Goal: Task Accomplishment & Management: Manage account settings

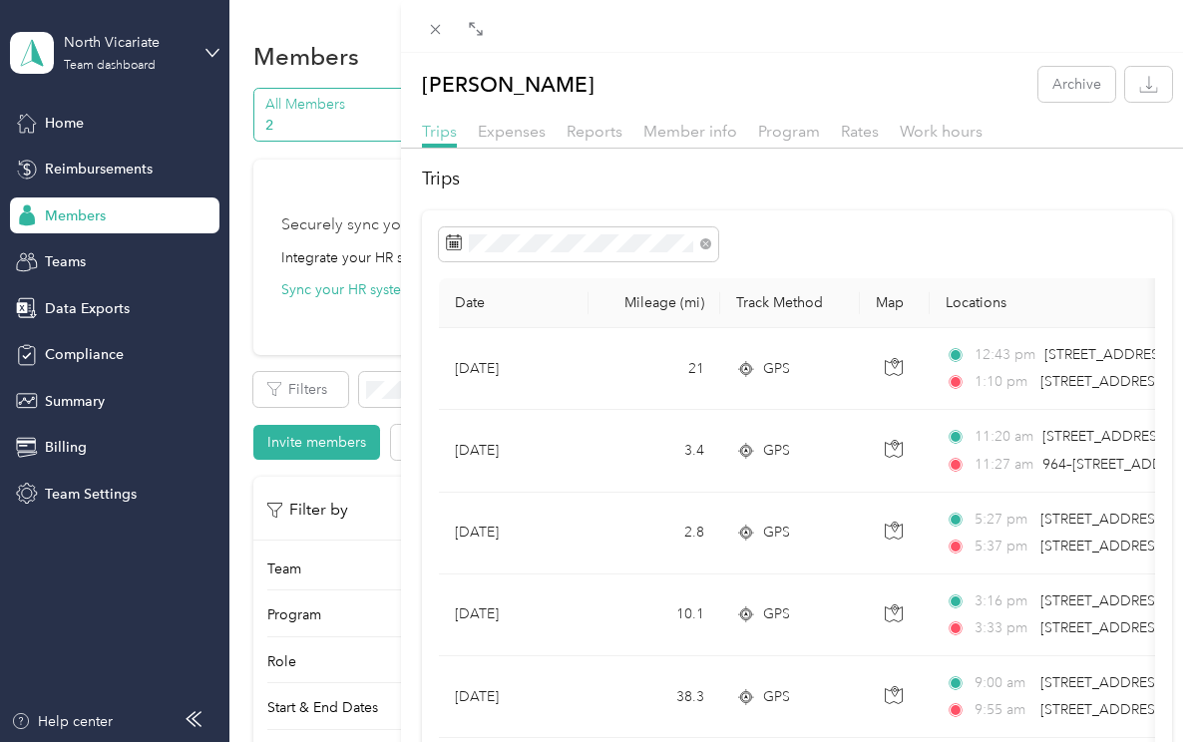
click at [444, 131] on span "Trips" at bounding box center [439, 131] width 35 height 19
click at [504, 130] on span "Expenses" at bounding box center [512, 131] width 68 height 19
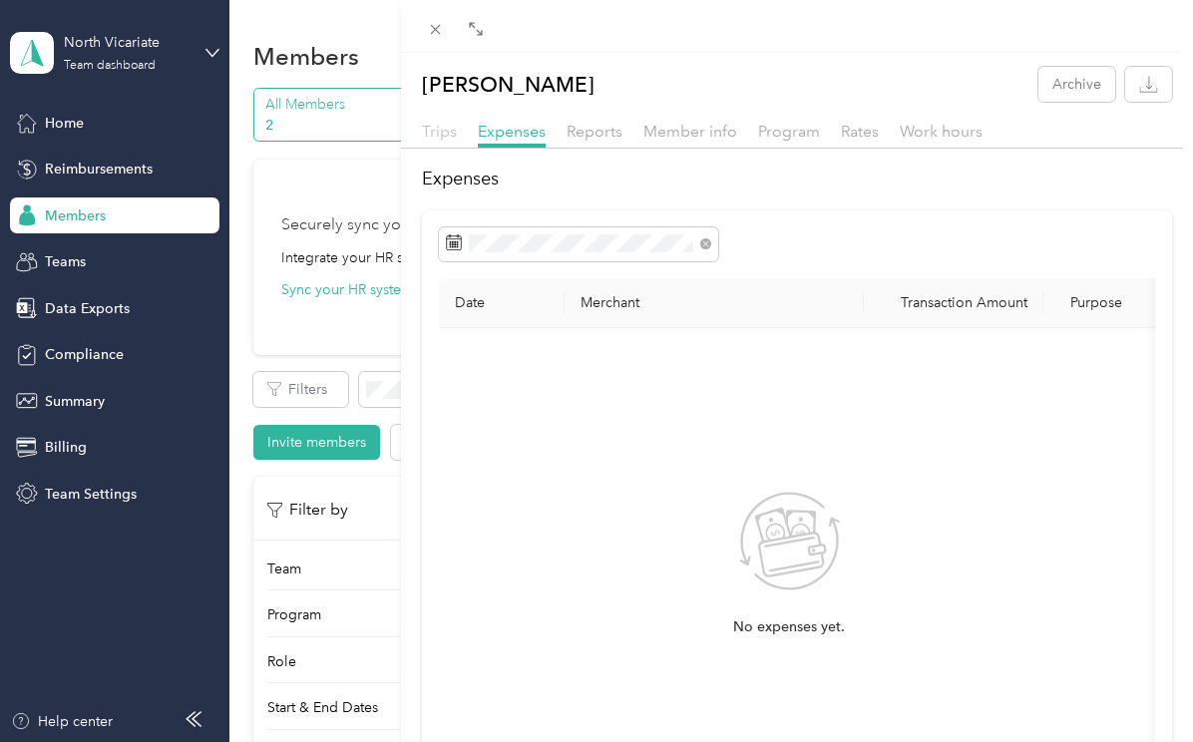
click at [448, 129] on span "Trips" at bounding box center [439, 131] width 35 height 19
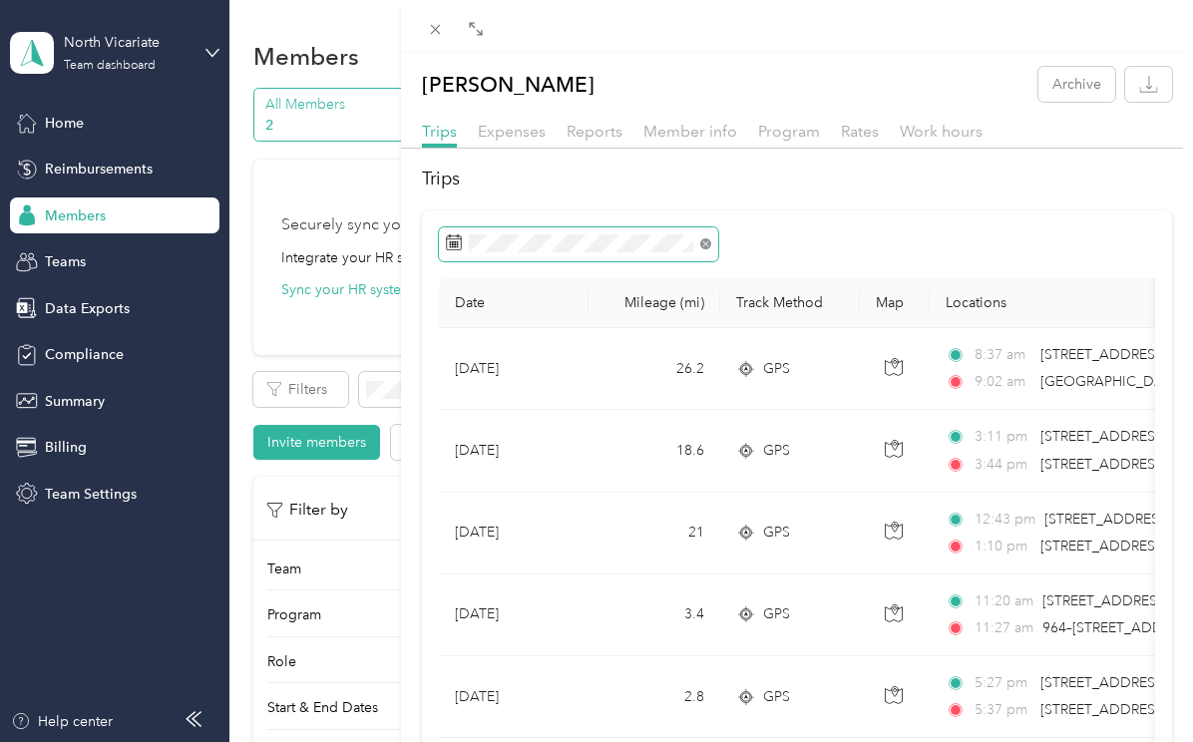
click at [703, 242] on icon at bounding box center [705, 243] width 11 height 11
click at [711, 245] on span at bounding box center [702, 243] width 18 height 14
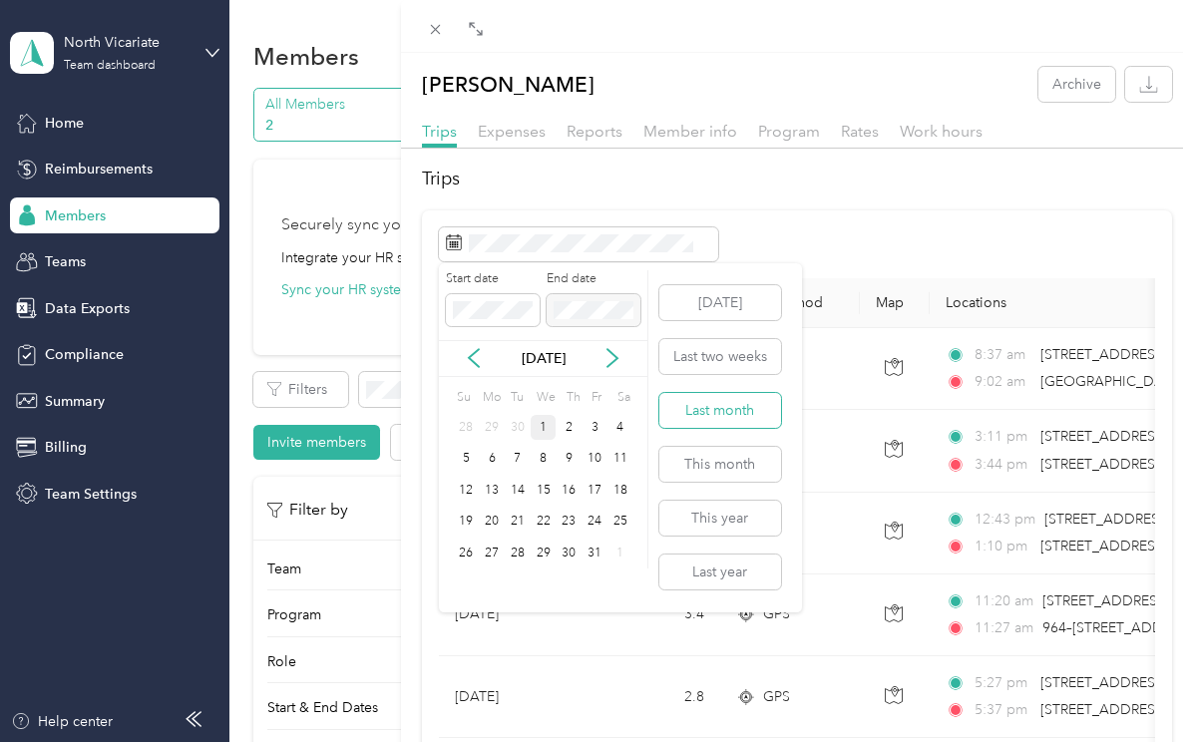
click at [710, 409] on button "Last month" at bounding box center [720, 410] width 122 height 35
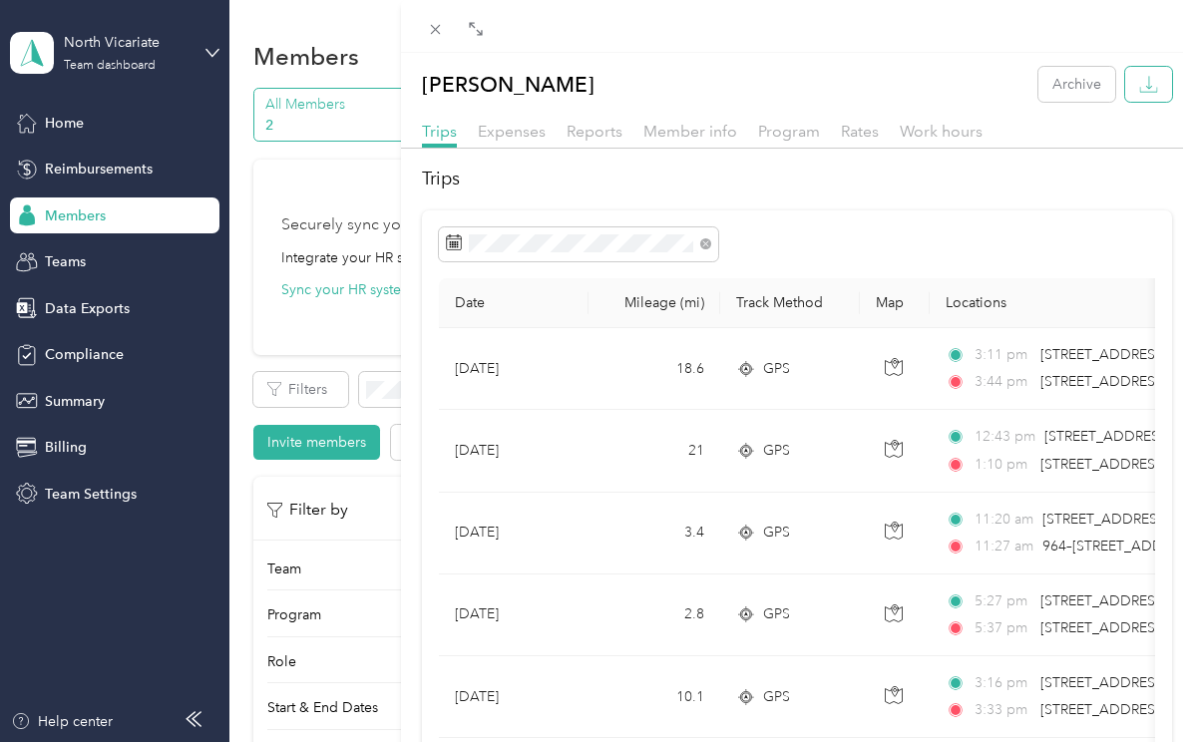
click at [1139, 80] on icon "button" at bounding box center [1148, 84] width 19 height 19
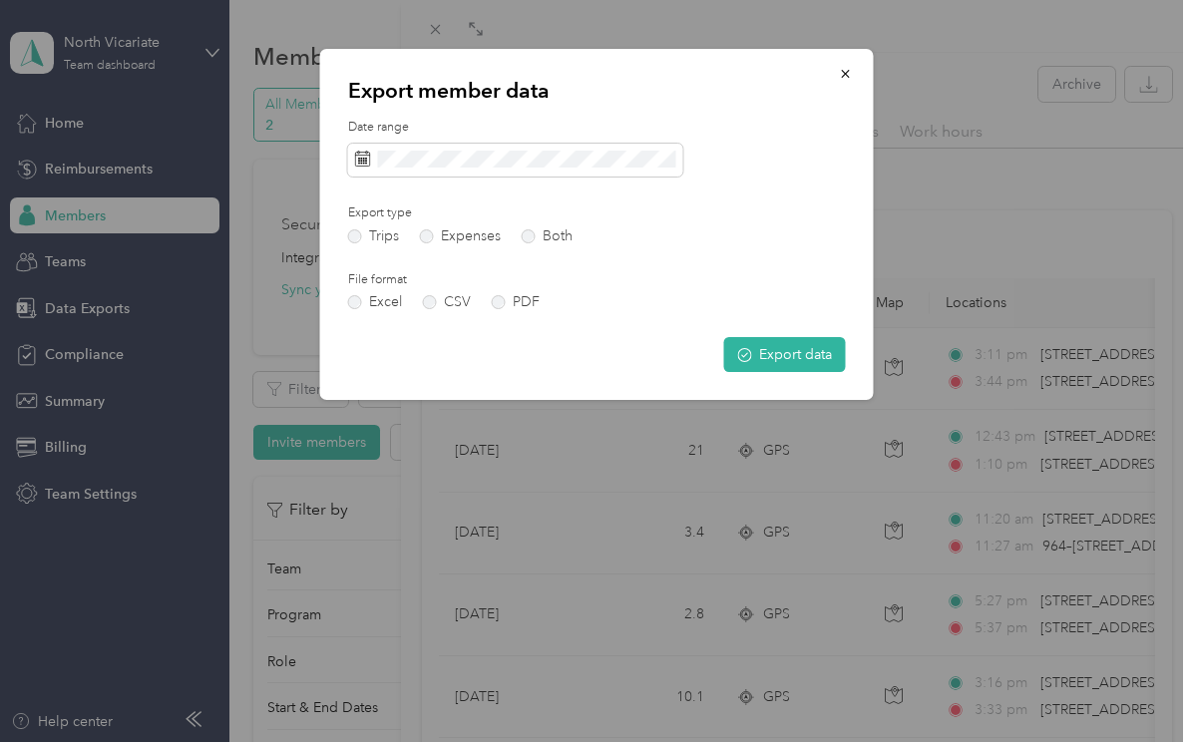
click at [801, 349] on button "Export data" at bounding box center [785, 354] width 122 height 35
